Goal: Transaction & Acquisition: Purchase product/service

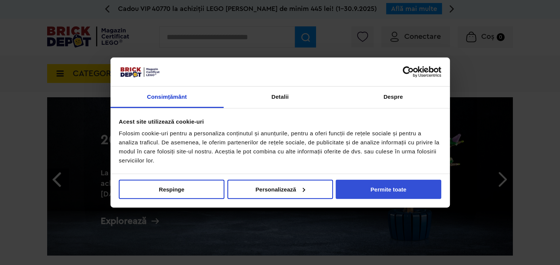
click at [389, 189] on button "Permite toate" at bounding box center [389, 189] width 106 height 19
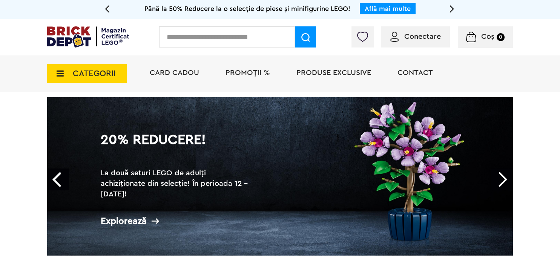
scroll to position [40, 0]
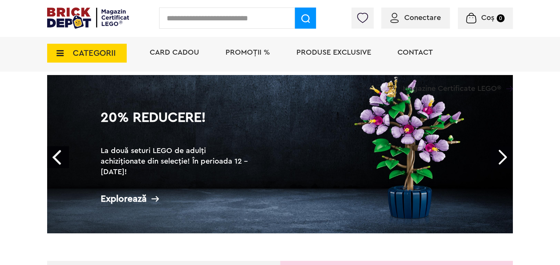
click at [502, 156] on link "Next" at bounding box center [502, 157] width 22 height 22
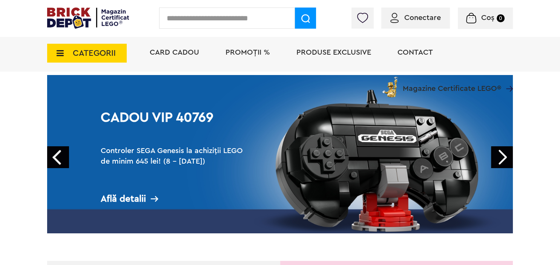
click at [502, 156] on link "Next" at bounding box center [502, 157] width 22 height 22
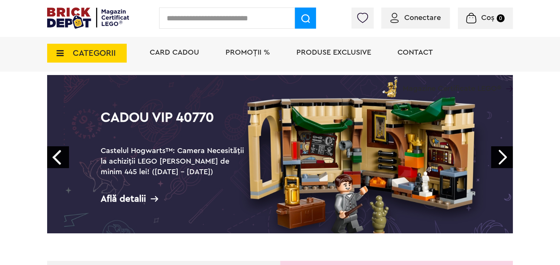
click at [502, 156] on link "Next" at bounding box center [502, 157] width 22 height 22
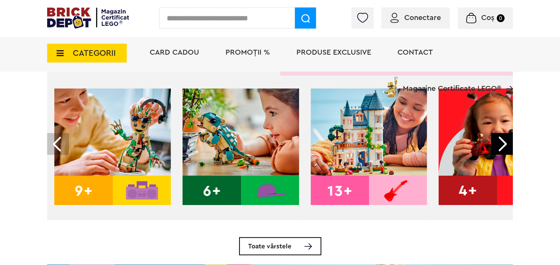
scroll to position [239, 0]
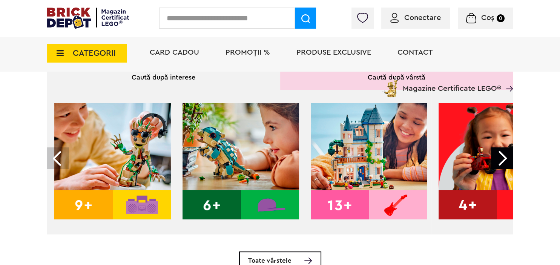
click at [500, 158] on div at bounding box center [502, 158] width 22 height 22
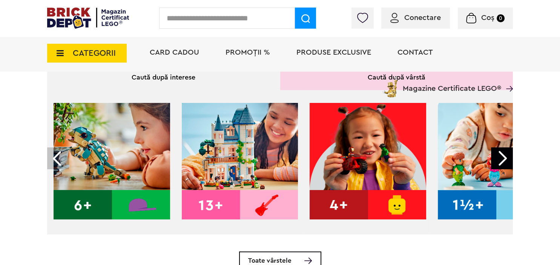
scroll to position [0, 152]
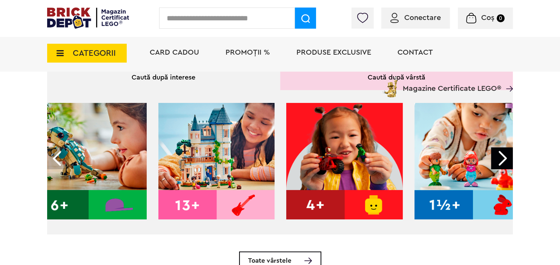
click at [500, 158] on div at bounding box center [502, 158] width 22 height 22
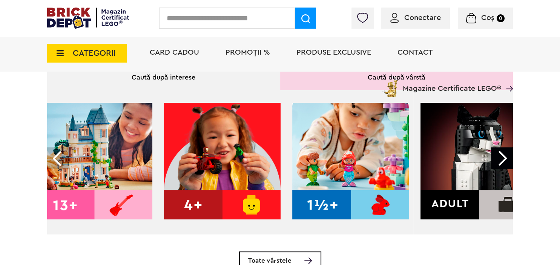
scroll to position [0, 298]
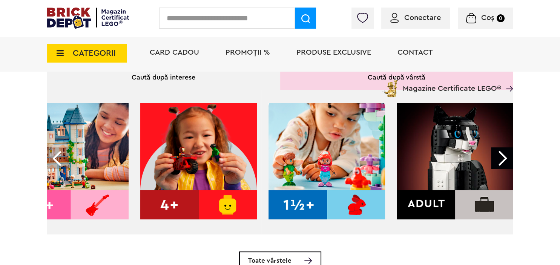
click at [500, 158] on div at bounding box center [502, 158] width 22 height 22
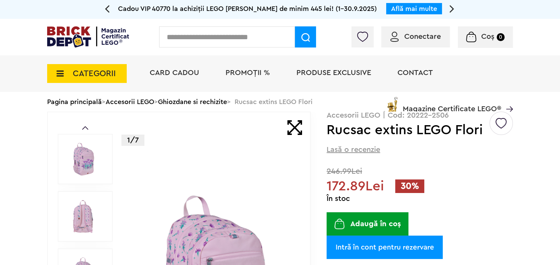
click at [78, 217] on img at bounding box center [83, 217] width 34 height 34
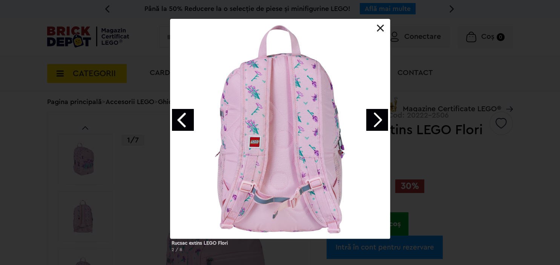
click at [383, 28] on link at bounding box center [381, 29] width 8 height 8
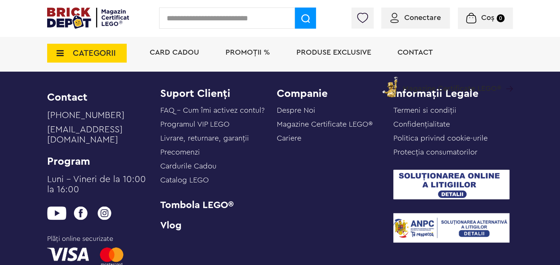
scroll to position [1474, 0]
